Goal: Entertainment & Leisure: Consume media (video, audio)

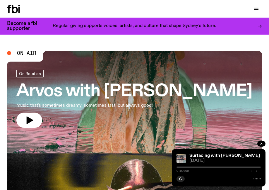
click at [50, 88] on h3 "Arvos with [PERSON_NAME]" at bounding box center [134, 91] width 236 height 16
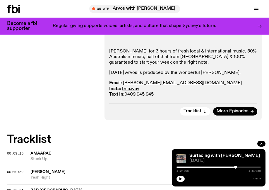
scroll to position [129, 0]
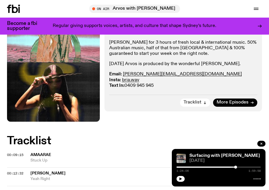
click at [192, 101] on span "Tracklist" at bounding box center [193, 102] width 18 height 4
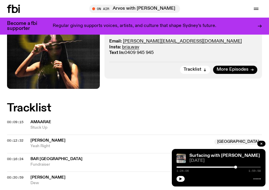
scroll to position [142, 0]
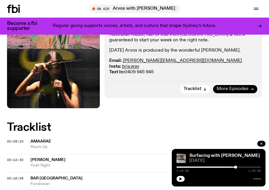
click at [227, 89] on span "More Episodes" at bounding box center [233, 89] width 32 height 4
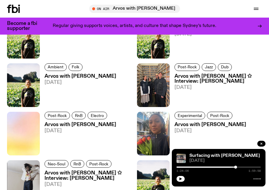
scroll to position [521, 0]
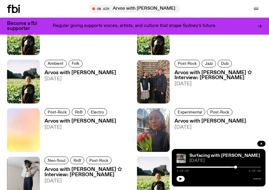
click at [198, 71] on h3 "Arvos with [PERSON_NAME] ✩ Interview: [PERSON_NAME]" at bounding box center [219, 75] width 88 height 10
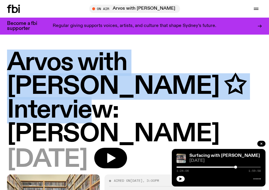
drag, startPoint x: 8, startPoint y: 62, endPoint x: 250, endPoint y: 86, distance: 242.6
click at [250, 86] on h1 "Arvos with [PERSON_NAME] ✩ Interview: [PERSON_NAME]" at bounding box center [134, 98] width 255 height 95
copy h1 "Arvos with Bri Kennedy ✩ Interview:"
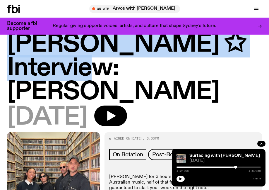
scroll to position [40, 0]
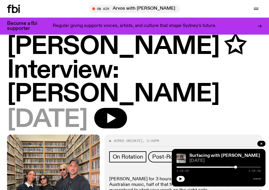
click at [88, 74] on h1 "Arvos with [PERSON_NAME] ✩ Interview: [PERSON_NAME]" at bounding box center [134, 58] width 255 height 95
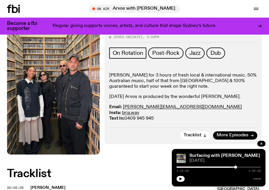
scroll to position [171, 0]
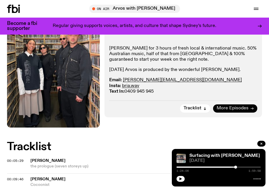
click at [227, 106] on span "More Episodes" at bounding box center [233, 108] width 32 height 4
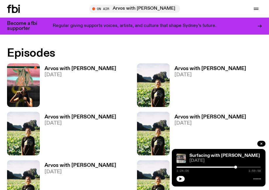
scroll to position [366, 0]
